Goal: Information Seeking & Learning: Check status

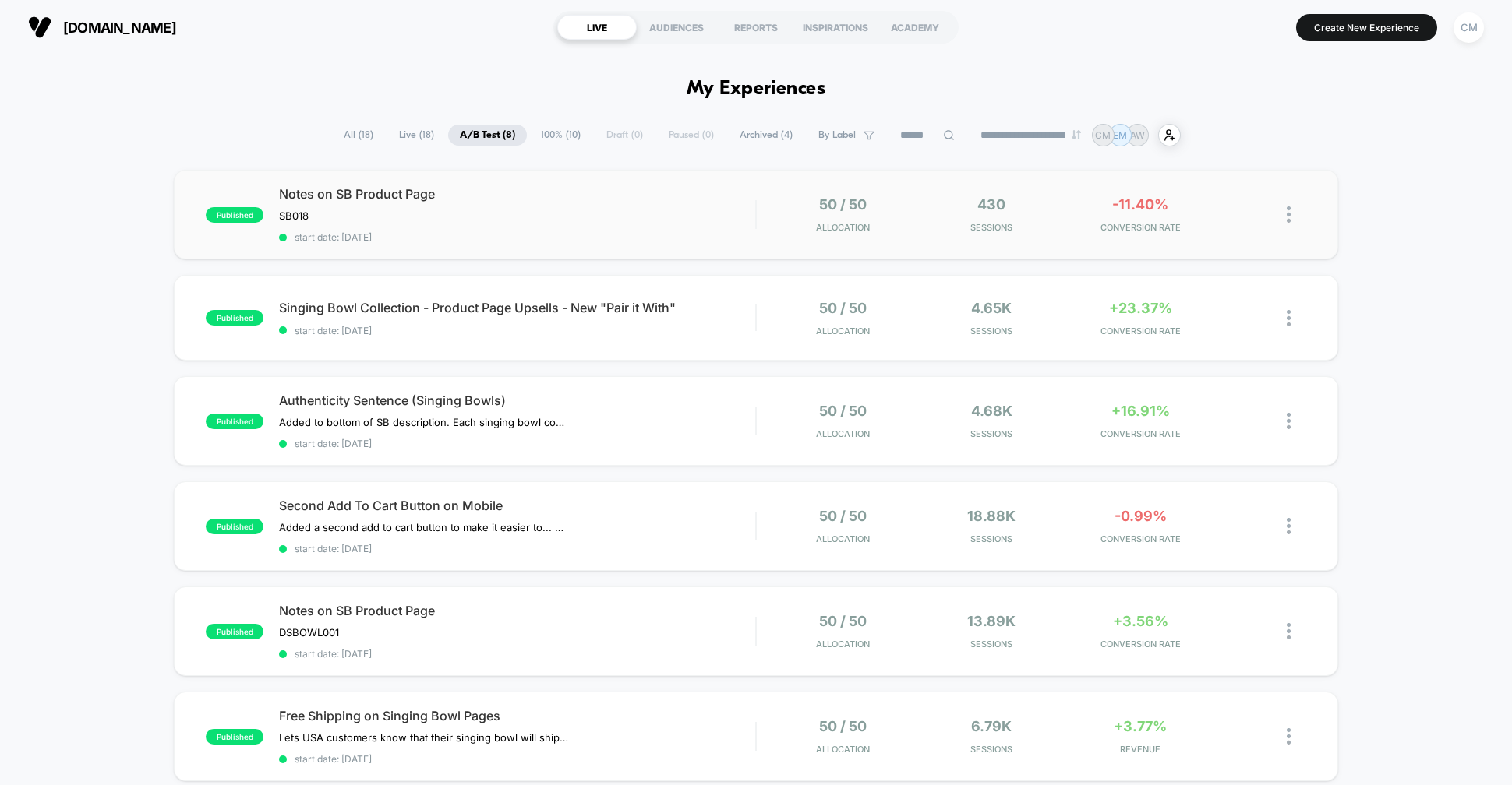
scroll to position [17, 0]
click at [764, 326] on div "50 / 50 Allocation 4.65k Sessions +23.37% CONVERSION RATE" at bounding box center [1031, 318] width 550 height 37
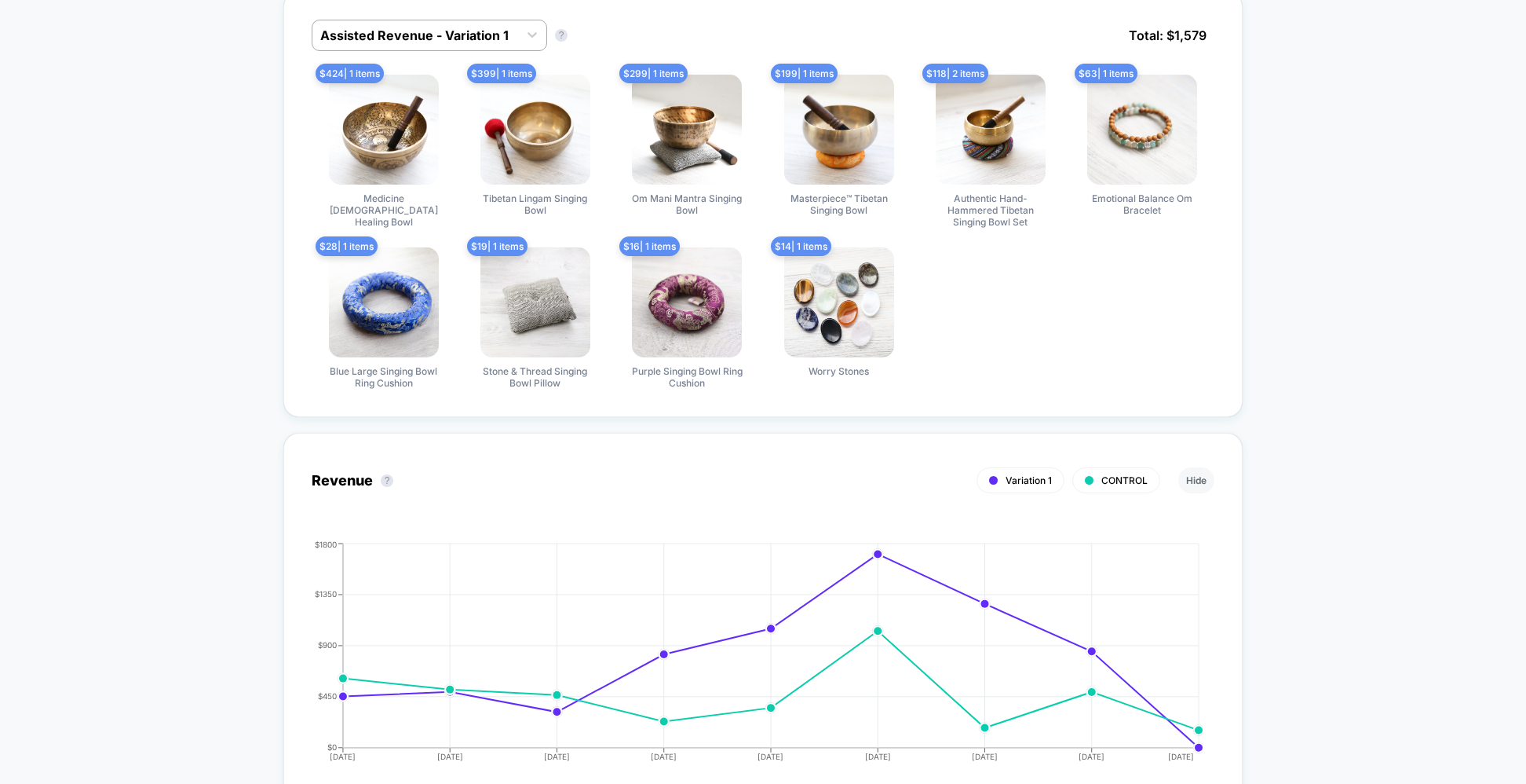
scroll to position [893, 0]
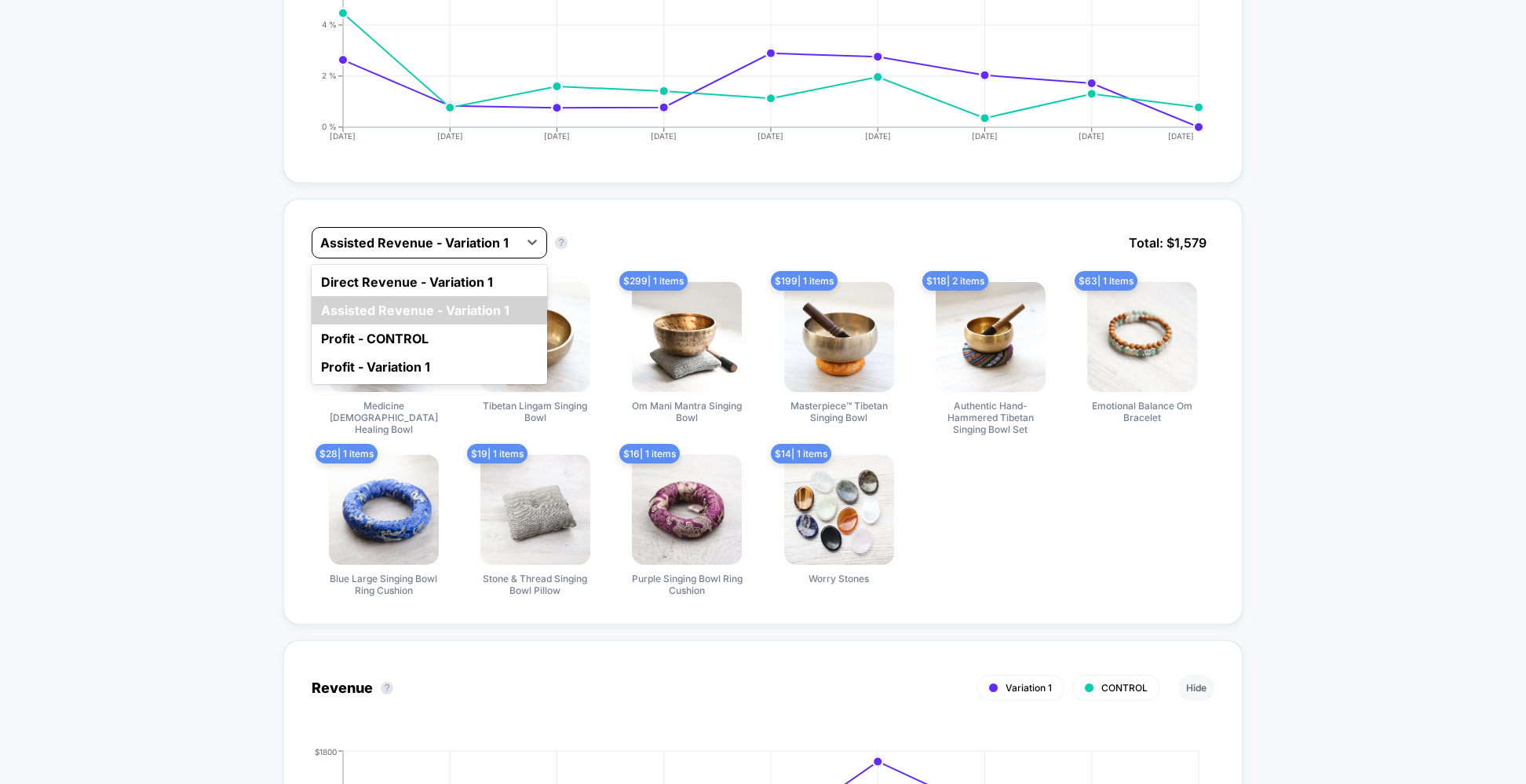
click at [518, 245] on div "Assisted Revenue - Variation 1" at bounding box center [415, 243] width 206 height 25
click at [435, 286] on div "Direct Revenue - Variation 1" at bounding box center [429, 282] width 236 height 28
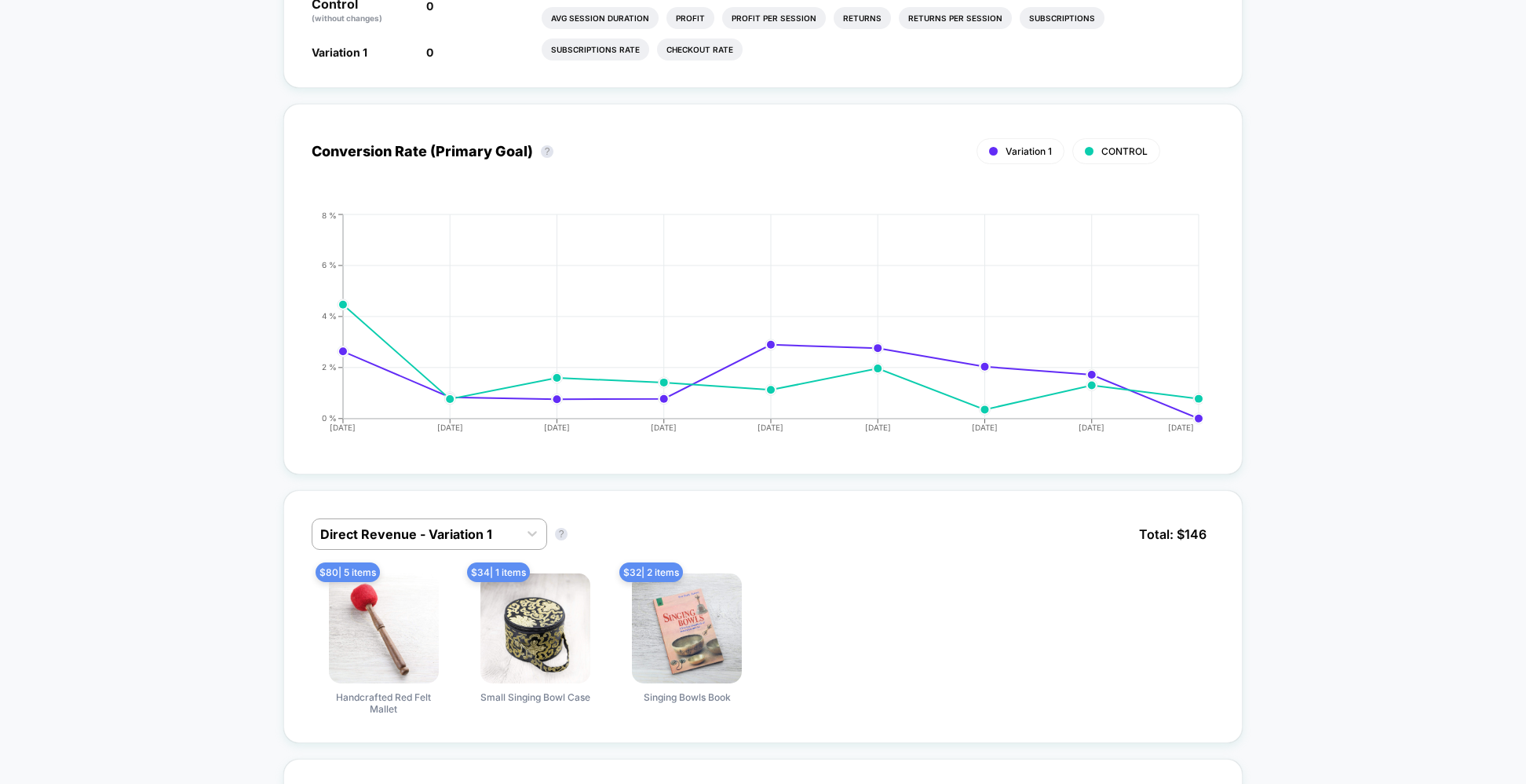
scroll to position [948, 0]
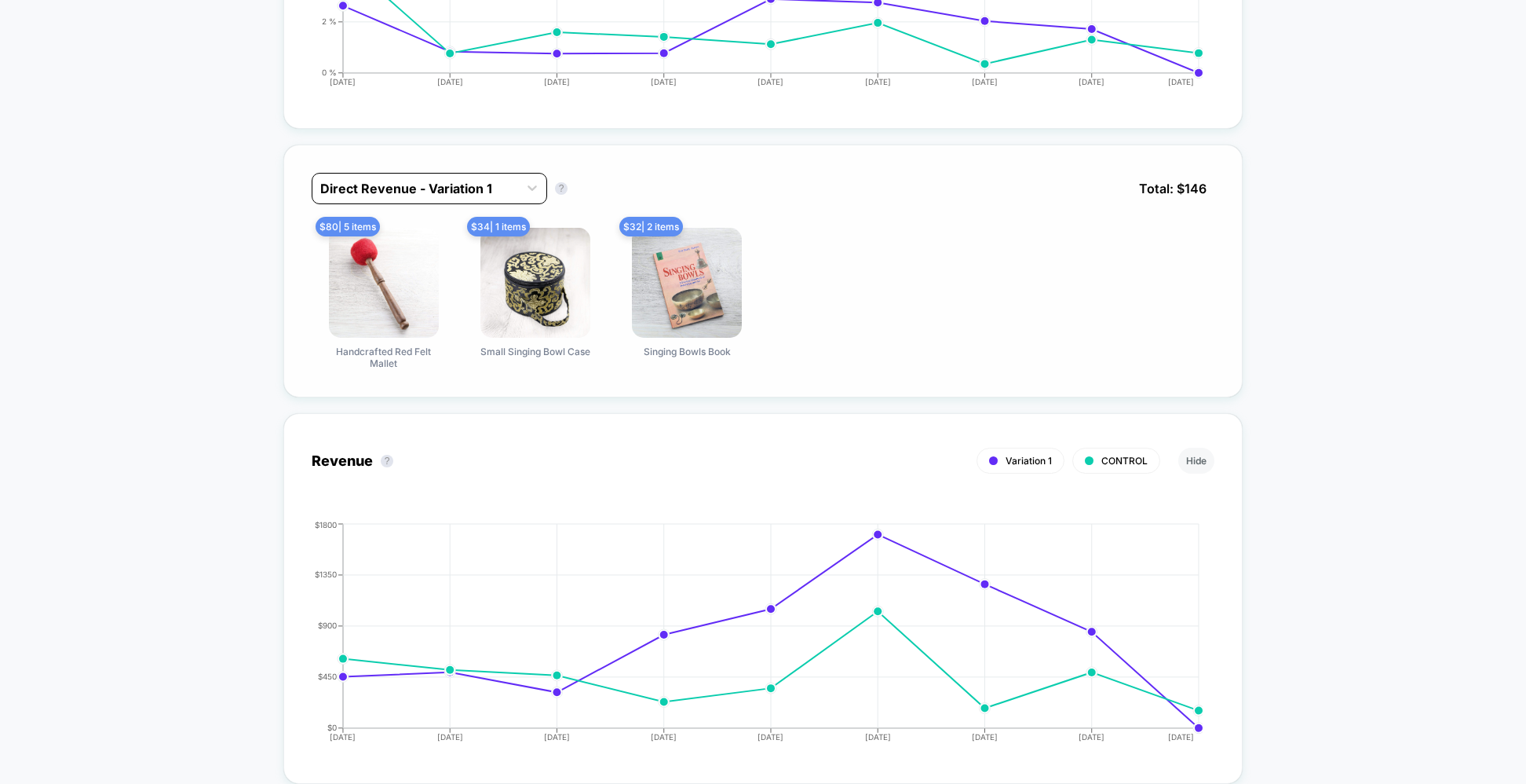
click at [438, 189] on div at bounding box center [415, 188] width 190 height 19
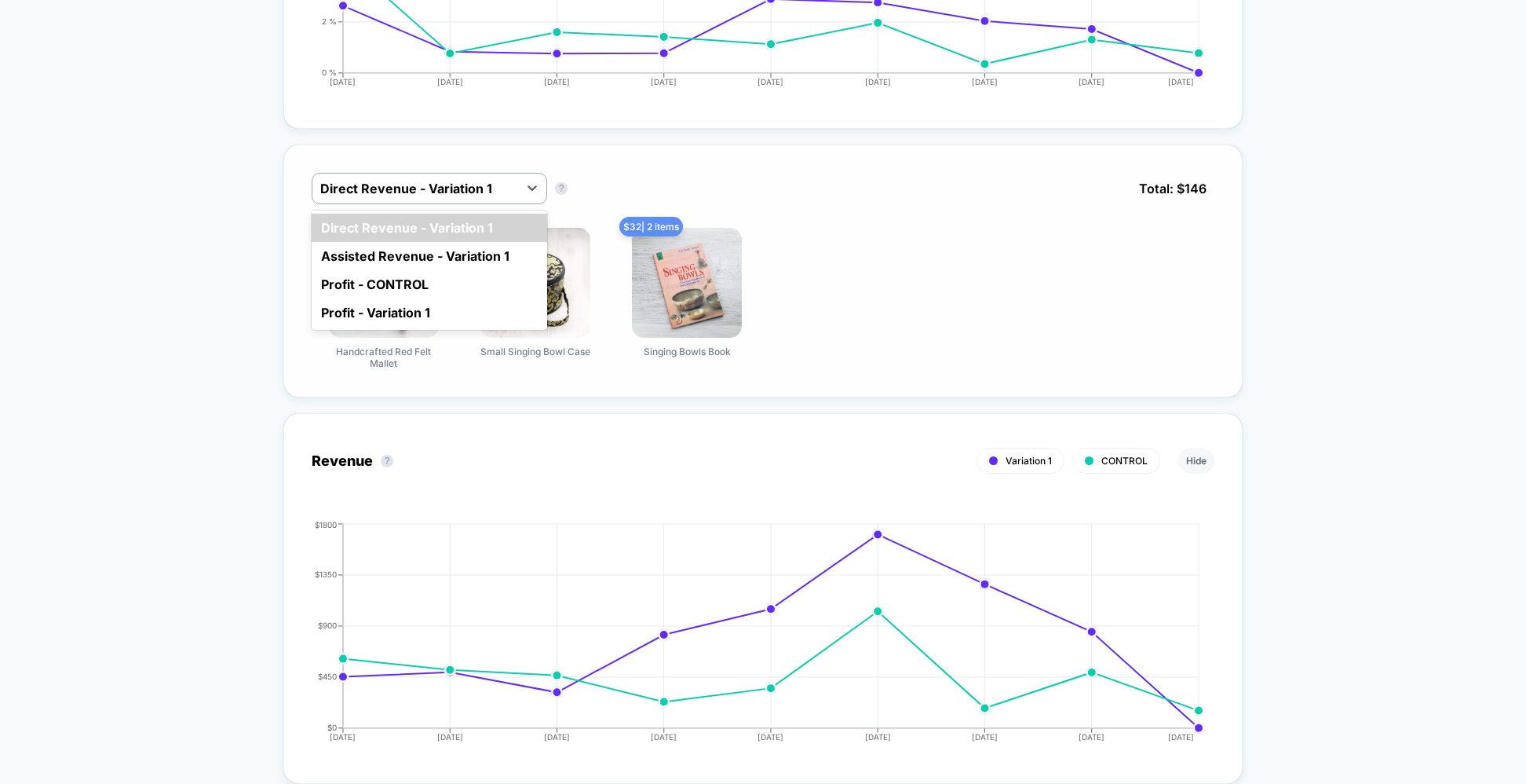
click at [401, 249] on div "Assisted Revenue - Variation 1" at bounding box center [429, 256] width 236 height 28
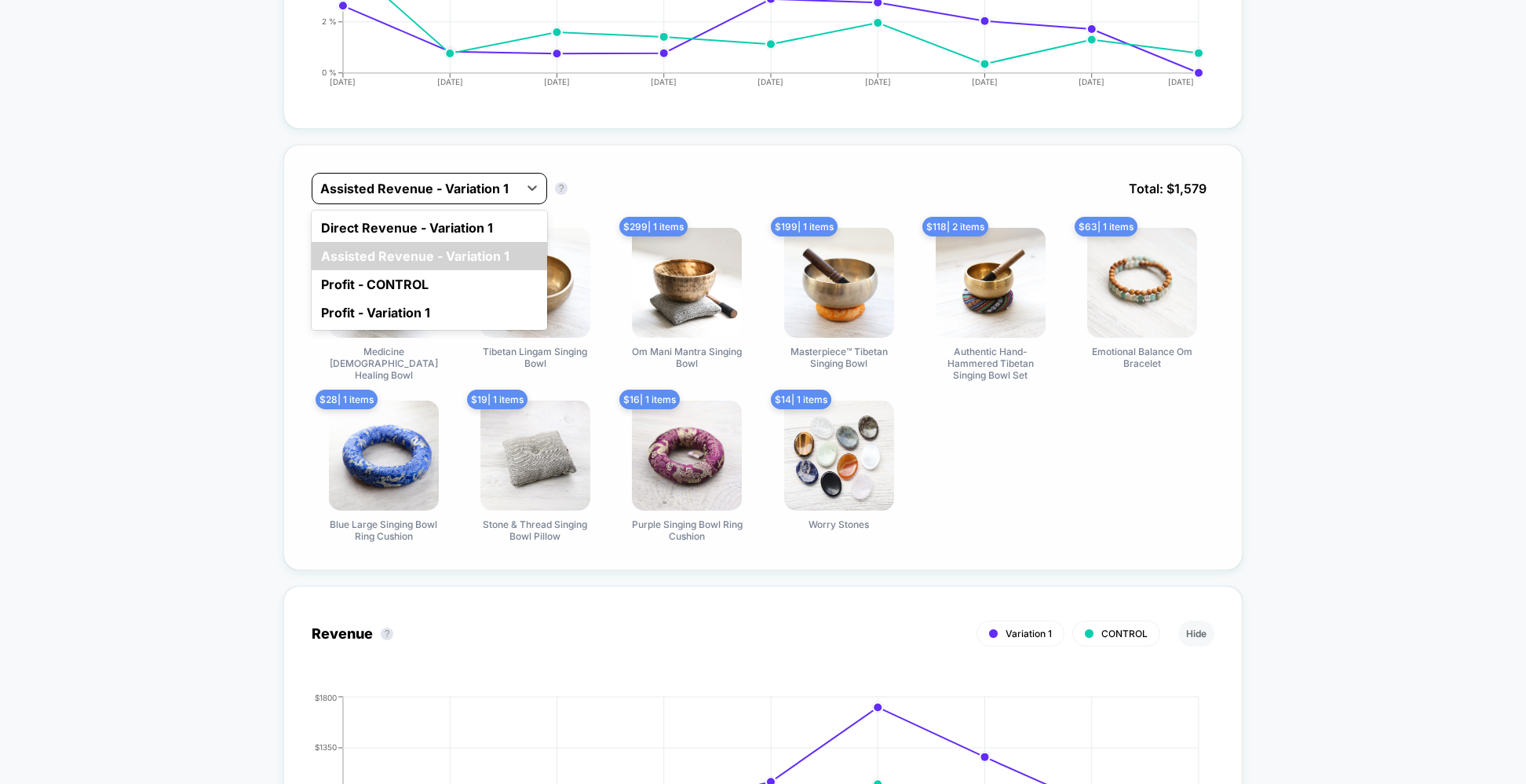
click at [403, 190] on div at bounding box center [415, 188] width 190 height 19
click at [392, 276] on div "Profit - CONTROL" at bounding box center [429, 284] width 236 height 28
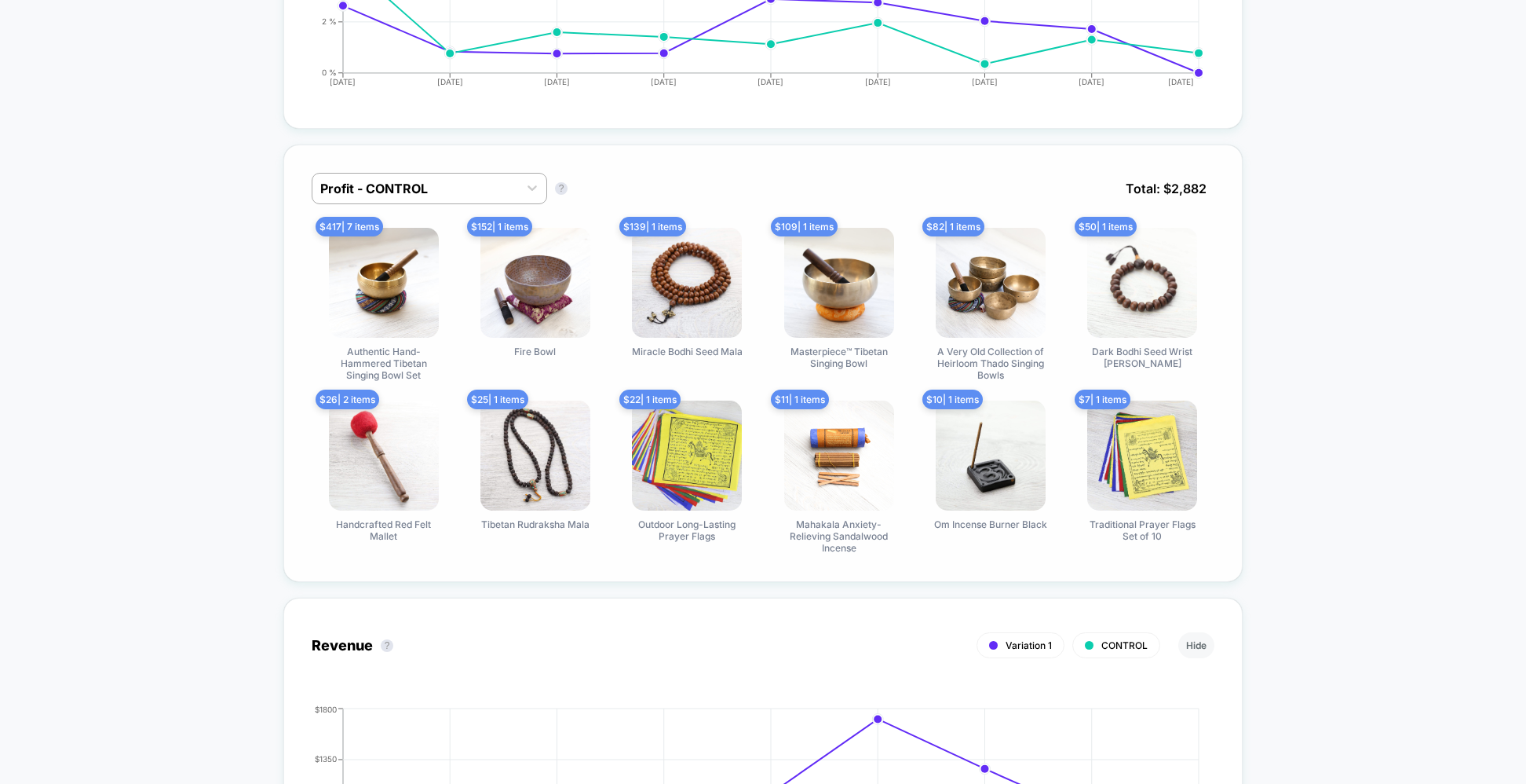
scroll to position [950, 0]
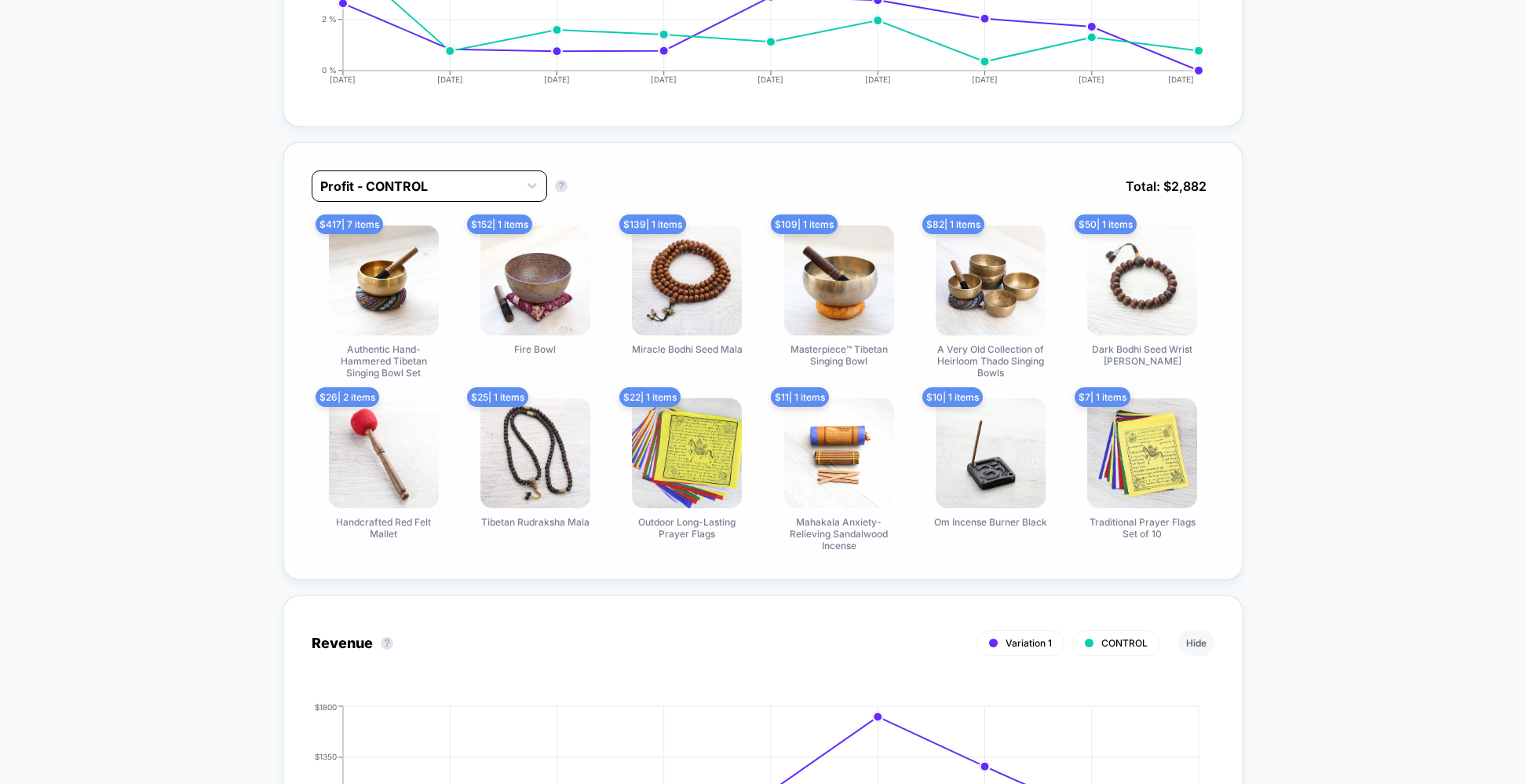
click at [436, 178] on div at bounding box center [415, 187] width 190 height 19
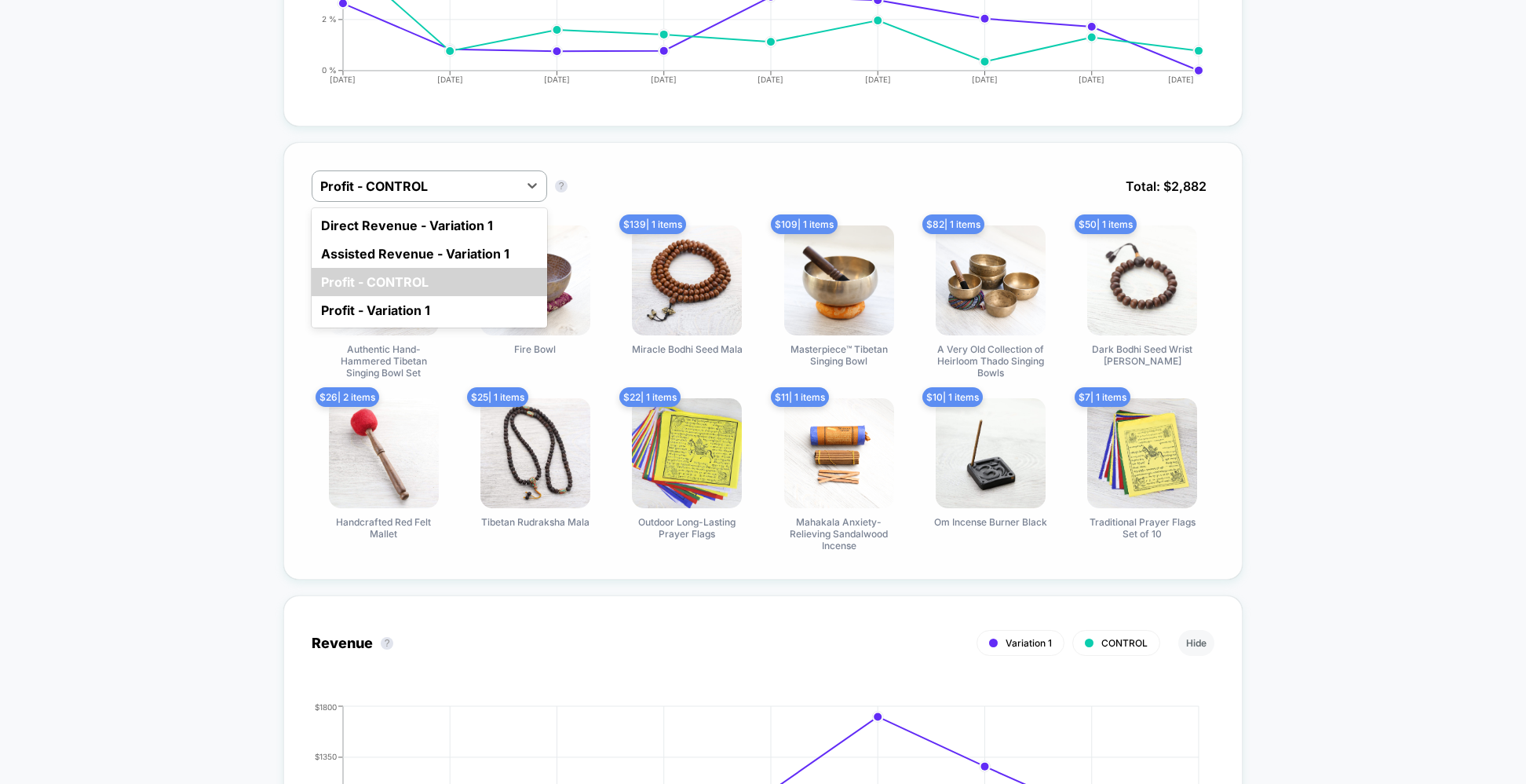
click at [426, 299] on div "Profit - Variation 1" at bounding box center [429, 310] width 236 height 28
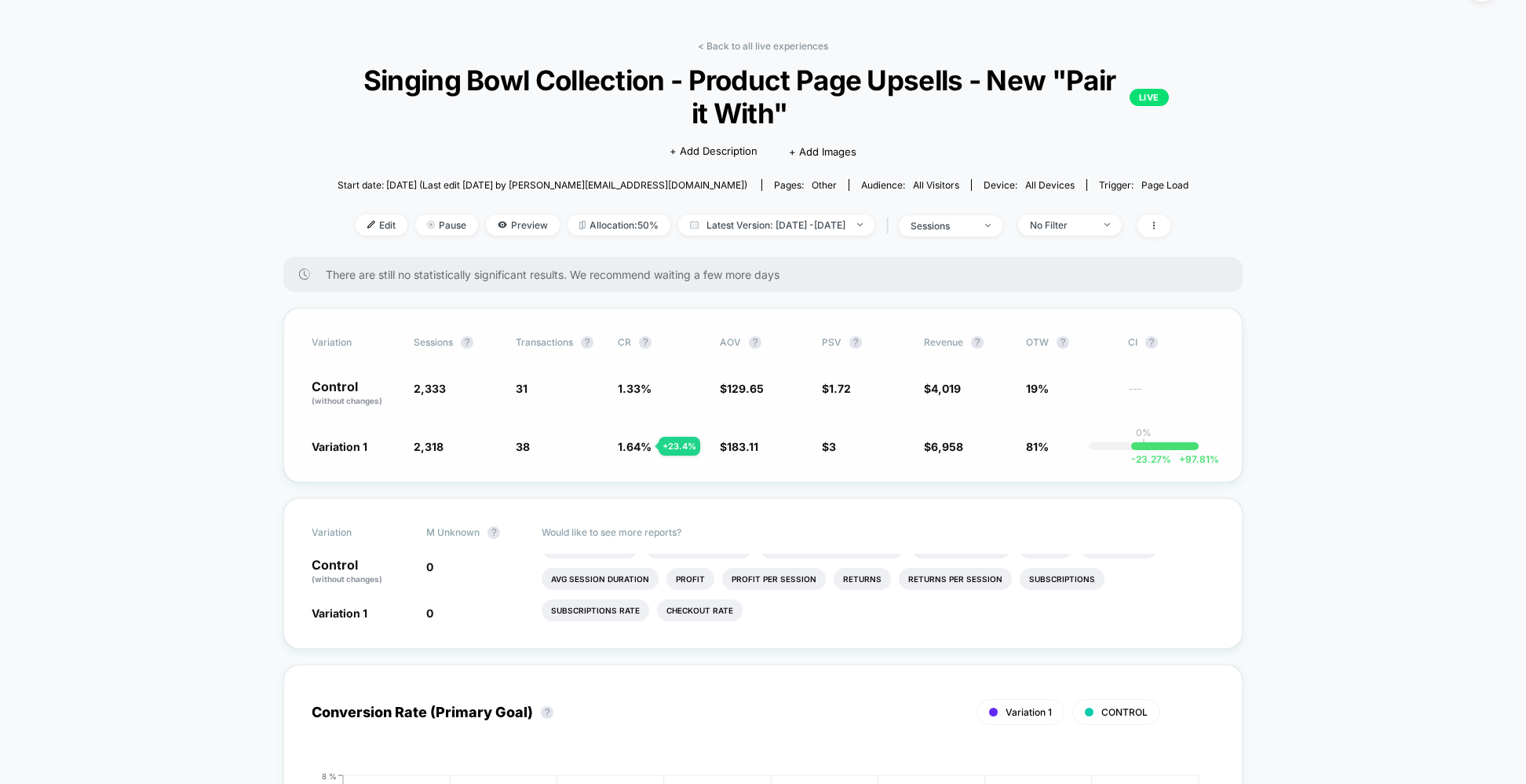
scroll to position [74, 0]
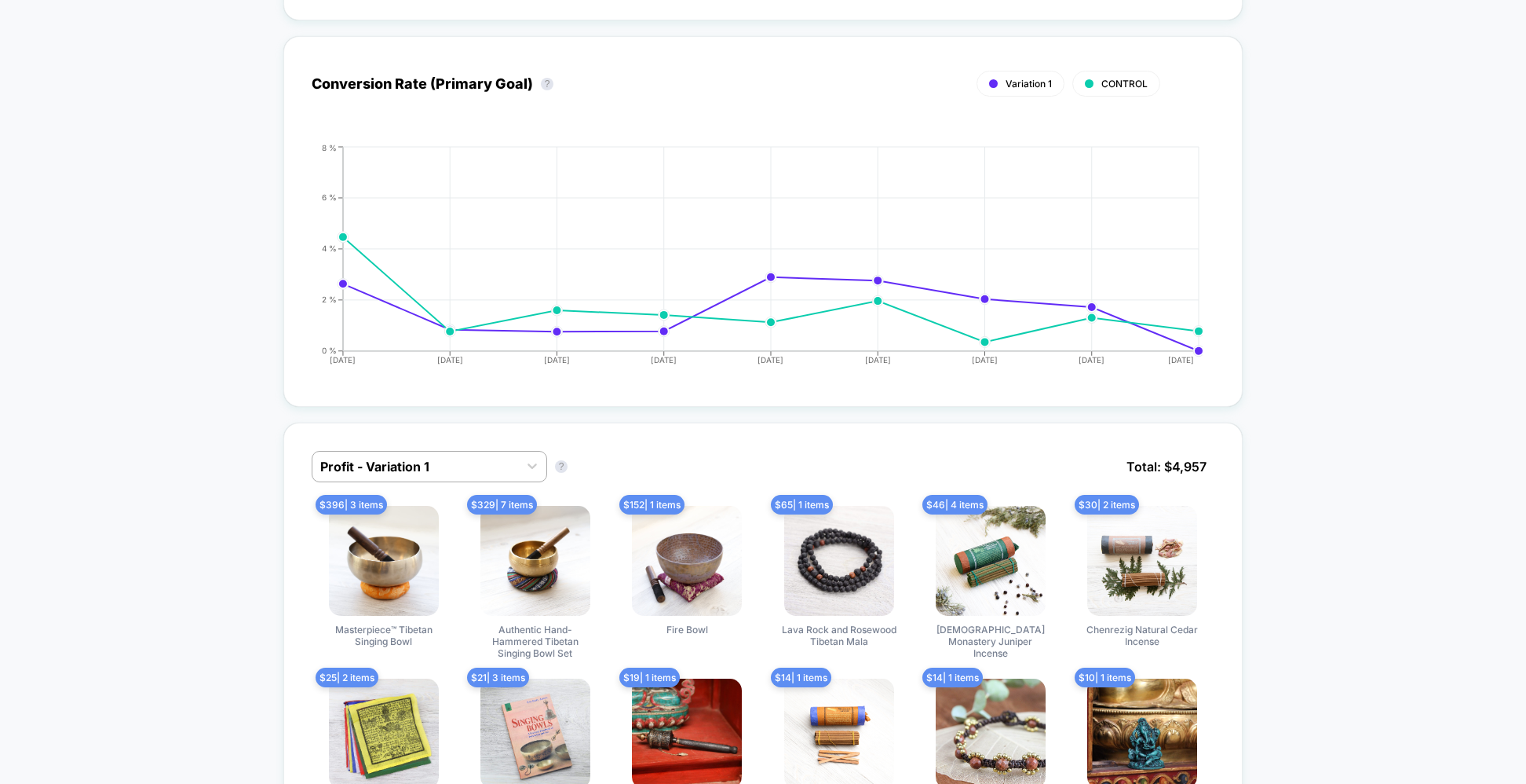
scroll to position [0, 0]
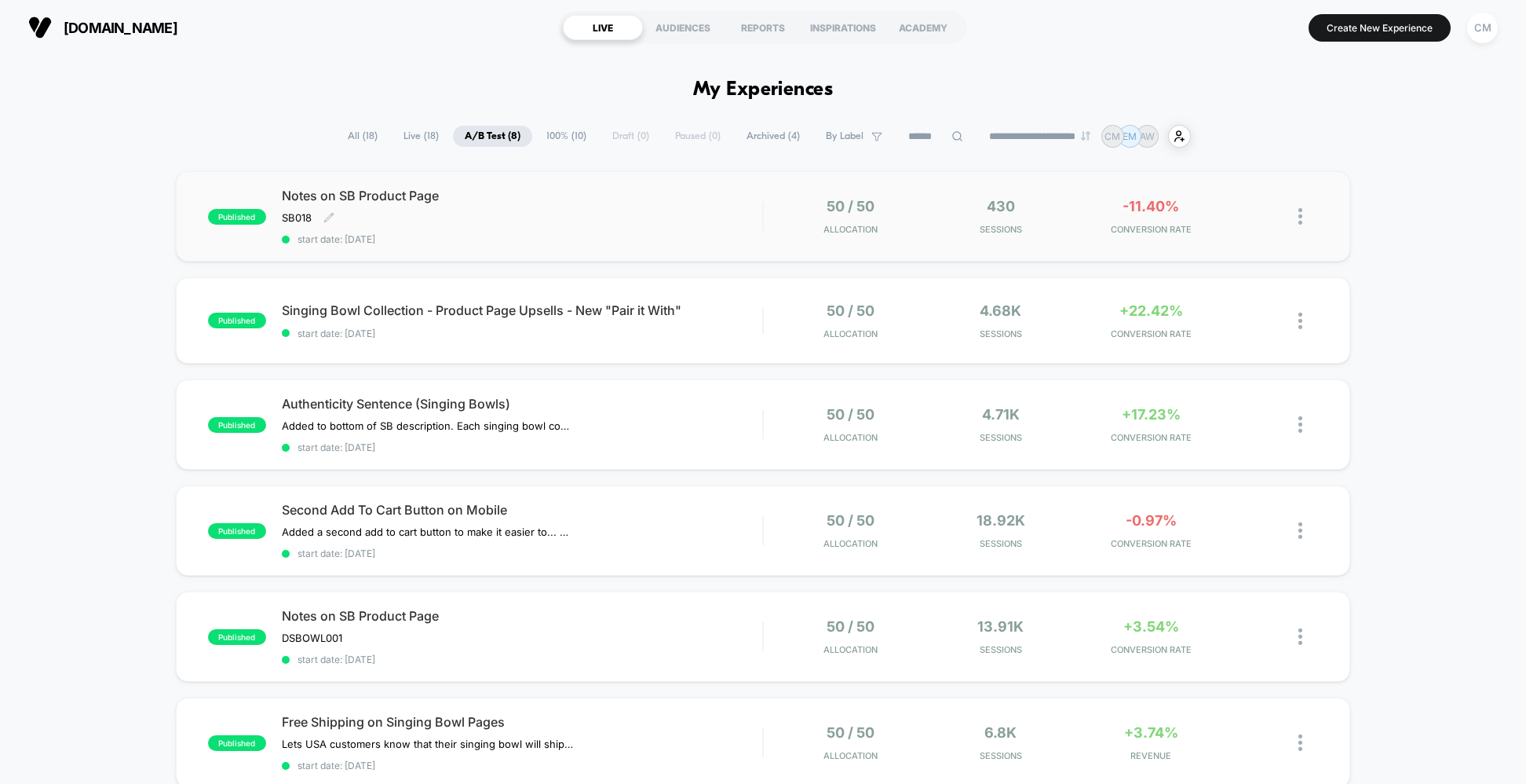
click at [660, 222] on div "Notes on SB Product Page SB018 Click to edit experience details SB018 start dat…" at bounding box center [522, 215] width 481 height 57
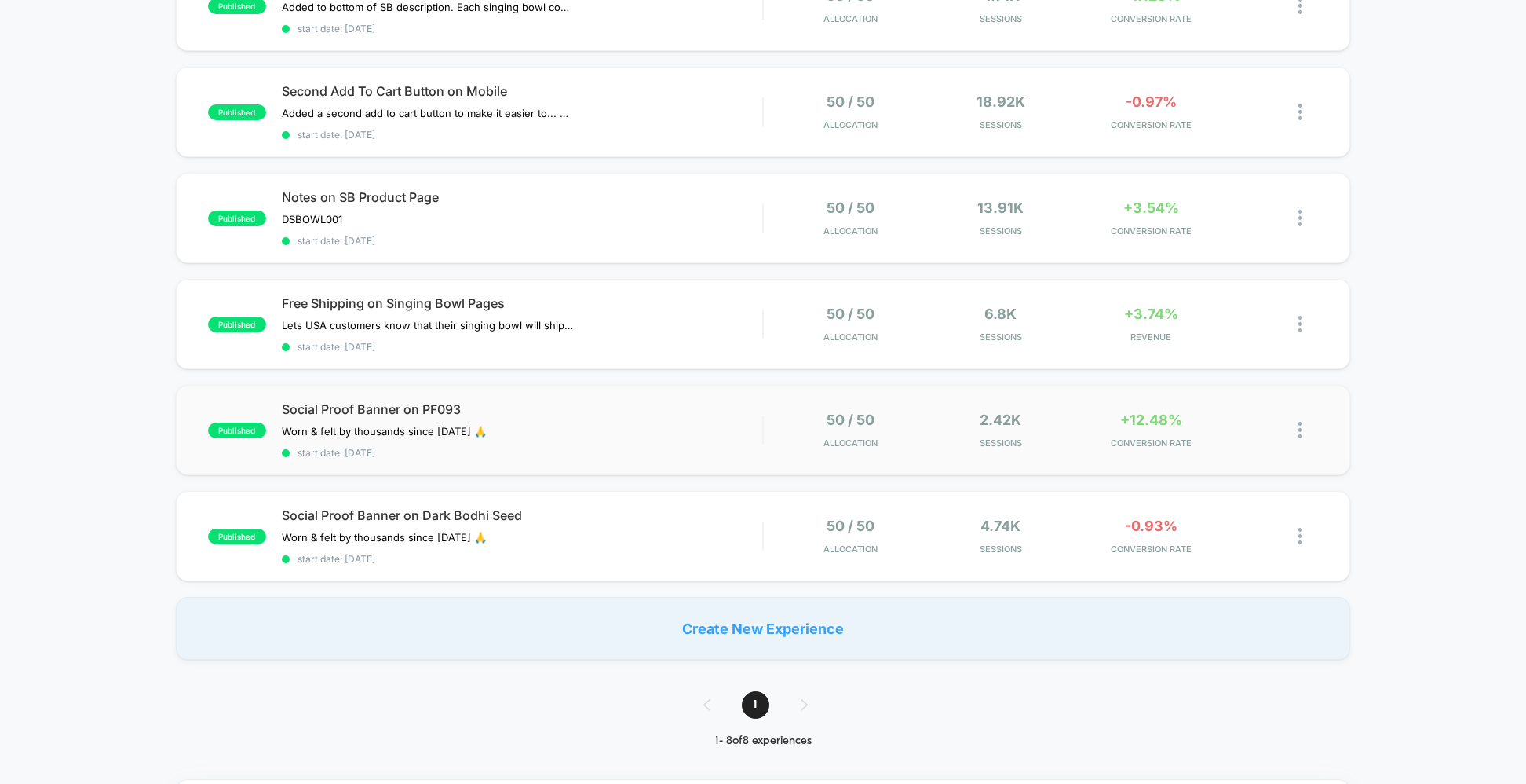
scroll to position [443, 0]
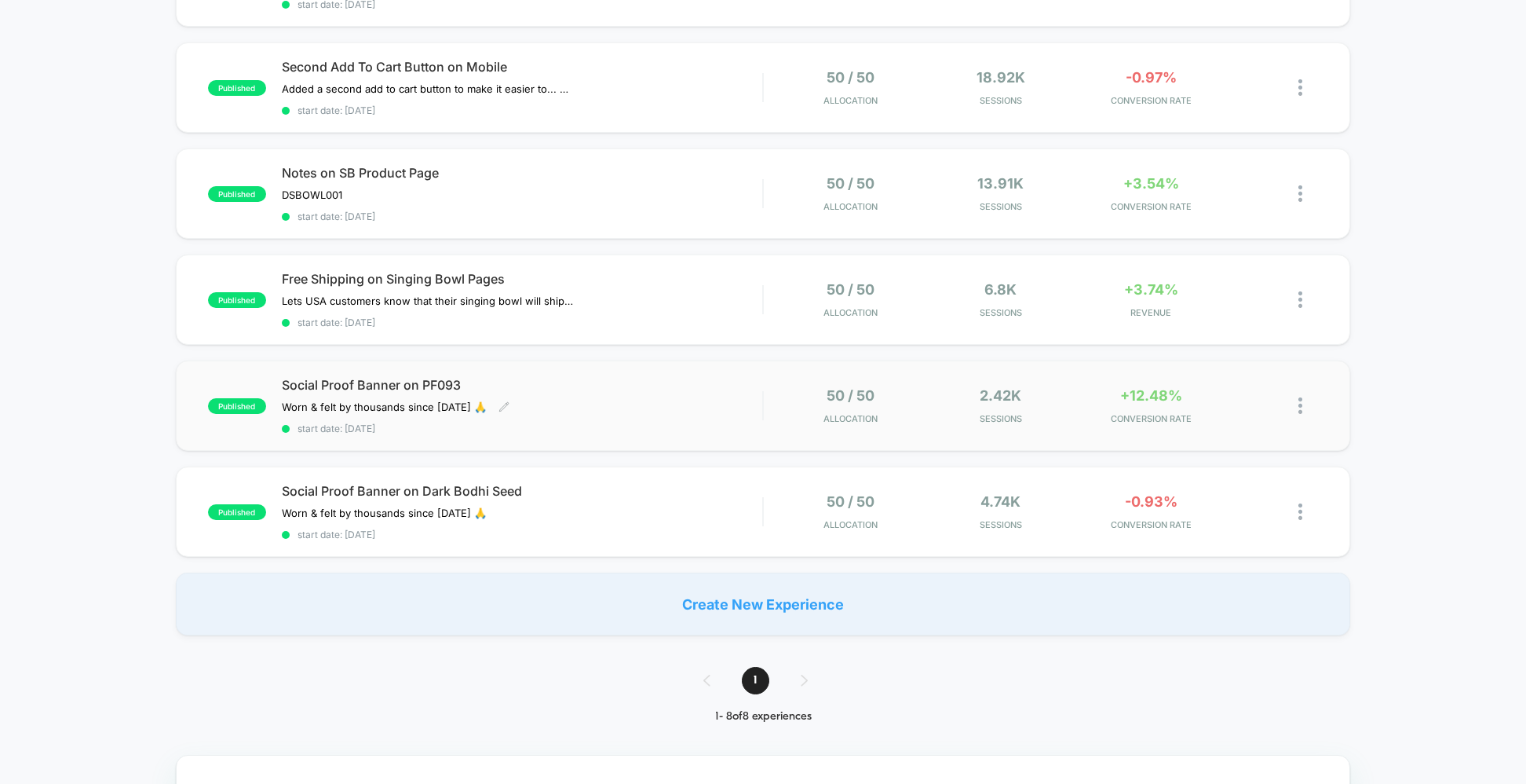
click at [700, 411] on div "Social Proof Banner on PF093 Worn & felt by thousands since 1999 🙏 Click to edi…" at bounding box center [522, 405] width 481 height 57
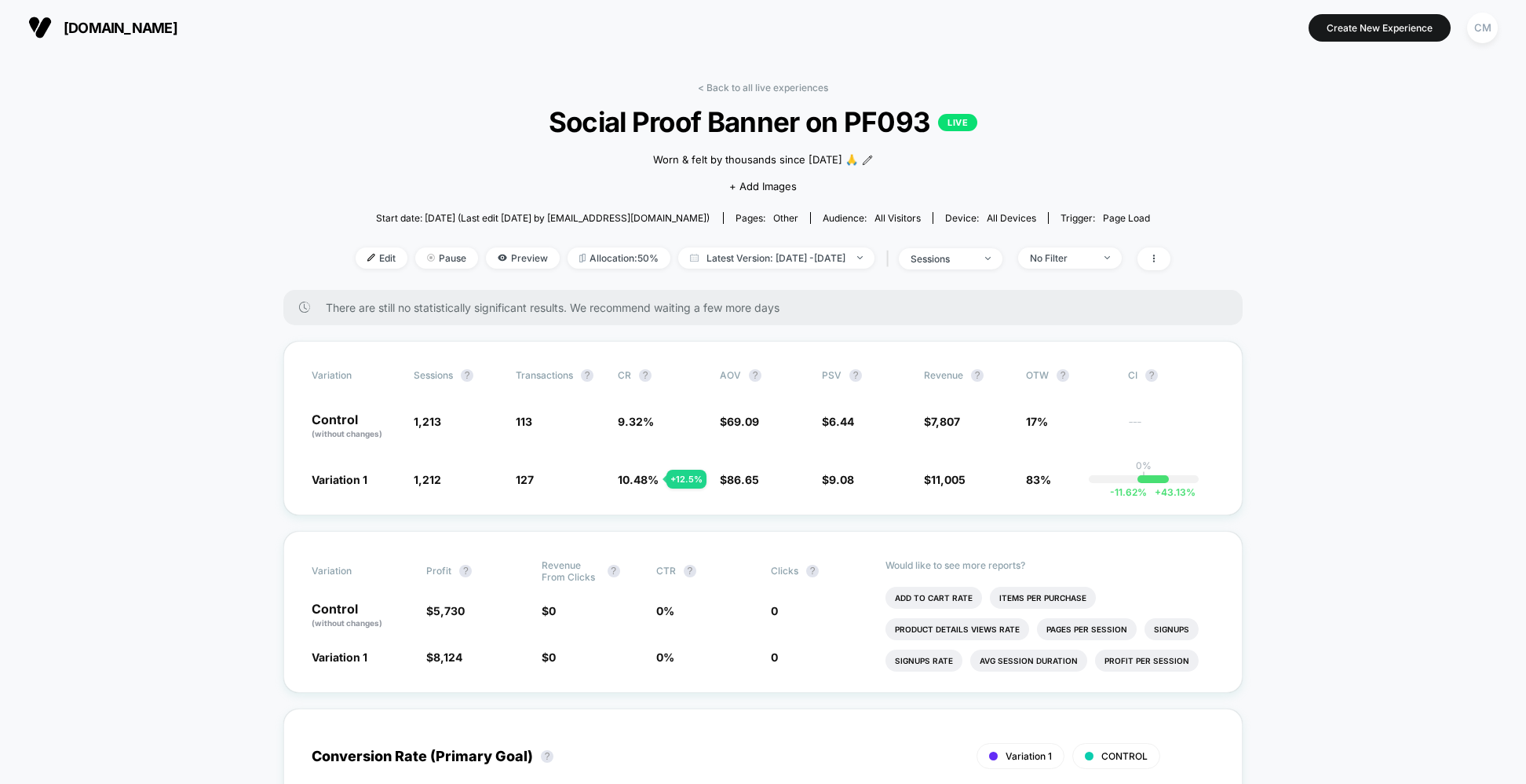
scroll to position [42, 0]
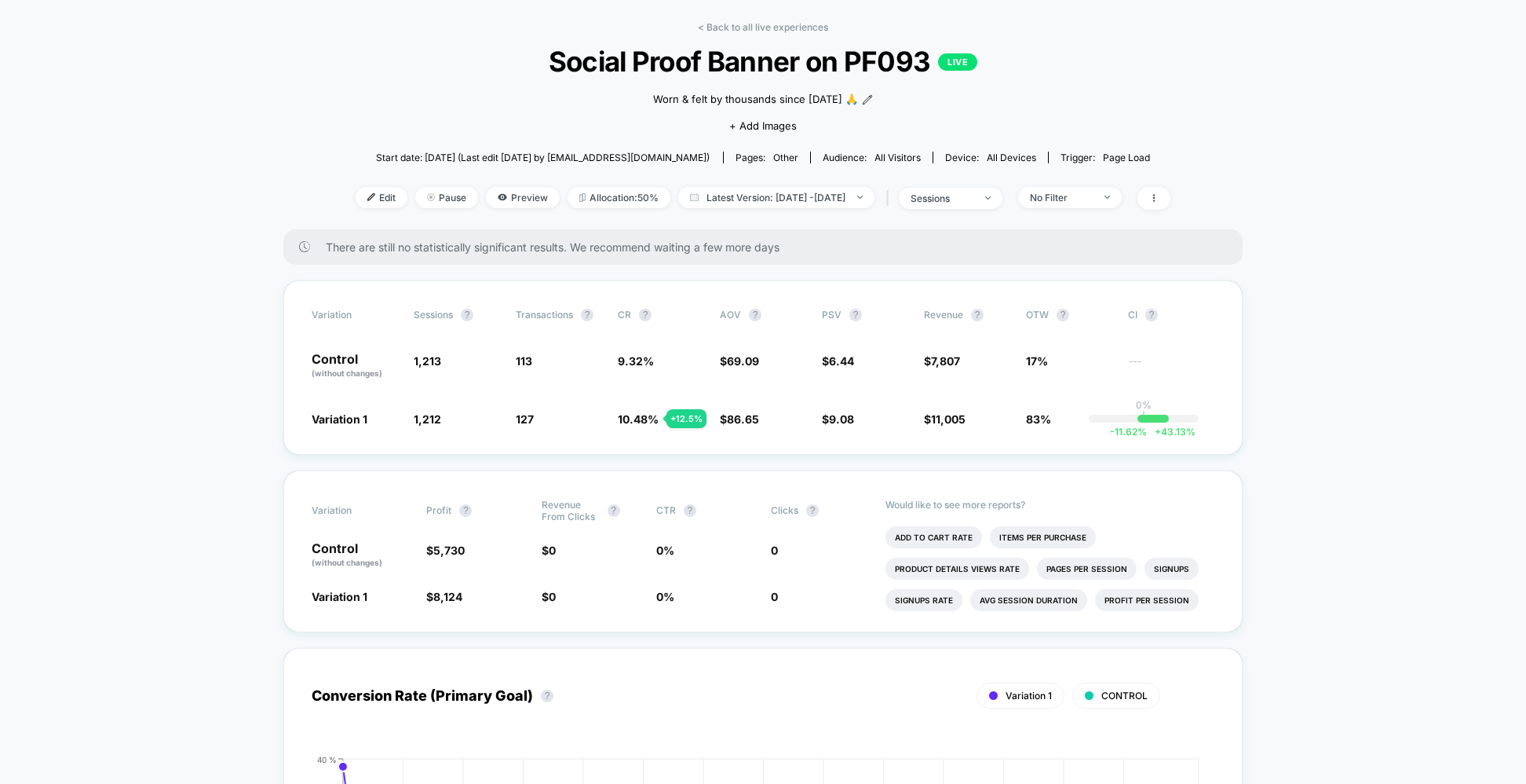
scroll to position [88, 0]
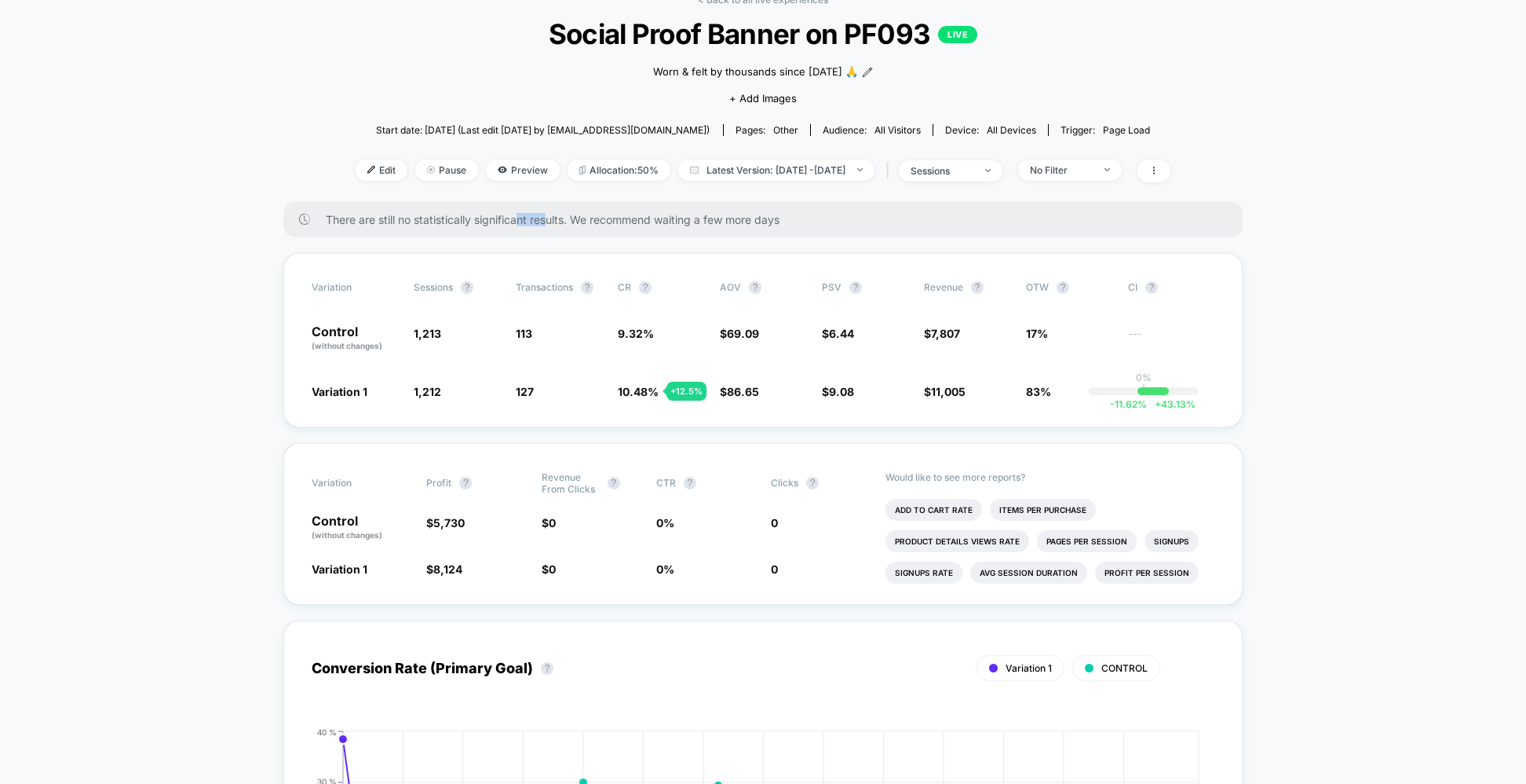
drag, startPoint x: 524, startPoint y: 215, endPoint x: 553, endPoint y: 215, distance: 29.0
click at [553, 215] on span "There are still no statistically significant results. We recommend waiting a fe…" at bounding box center [768, 219] width 886 height 13
drag, startPoint x: 555, startPoint y: 216, endPoint x: 460, endPoint y: 210, distance: 95.2
click at [549, 215] on span "There are still no statistically significant results. We recommend waiting a fe…" at bounding box center [768, 219] width 886 height 13
